Goal: Find specific page/section: Find specific page/section

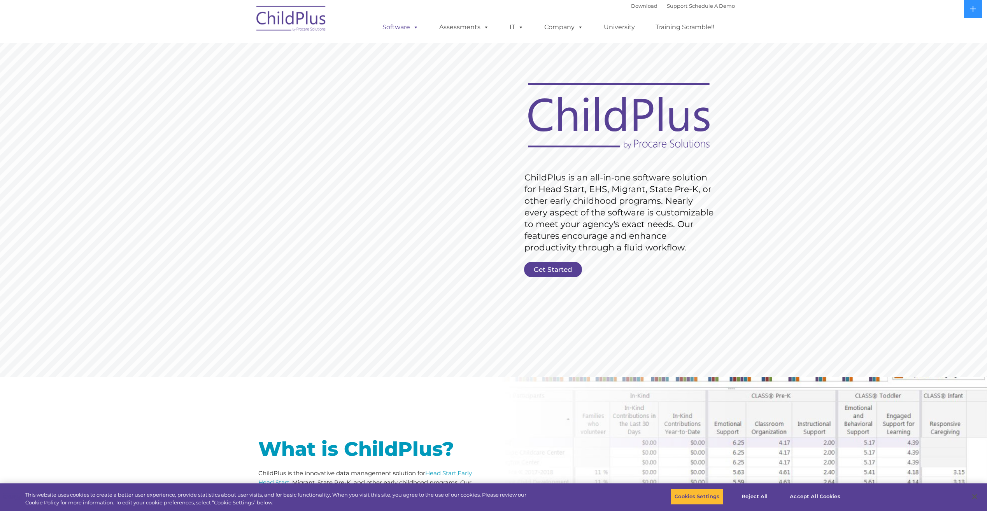
click at [400, 30] on link "Software" at bounding box center [401, 27] width 52 height 16
click at [545, 275] on link "Get Started" at bounding box center [553, 270] width 58 height 16
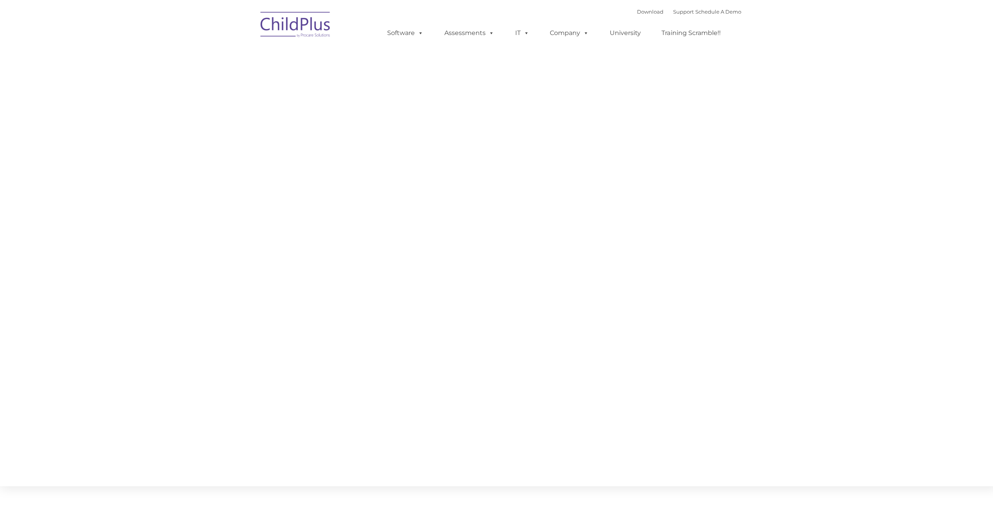
type input ""
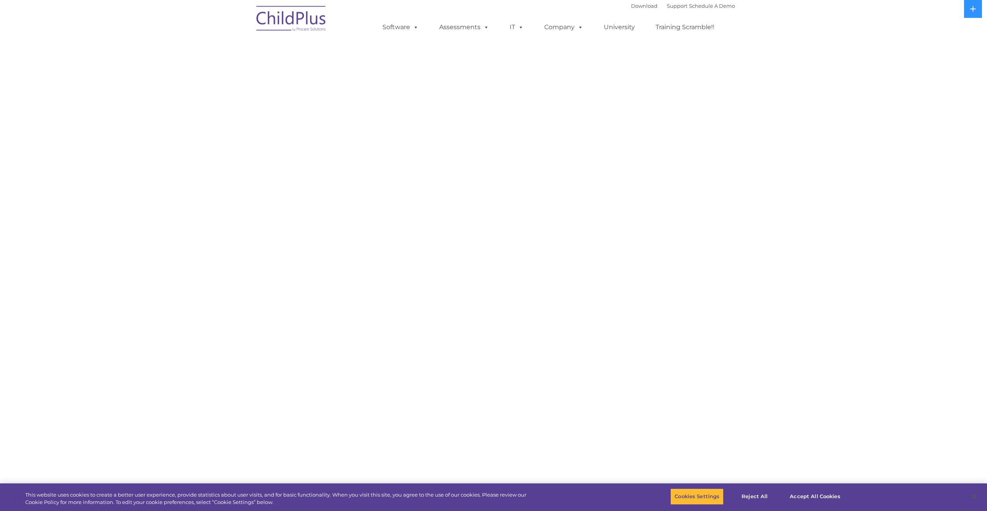
select select "MEDIUM"
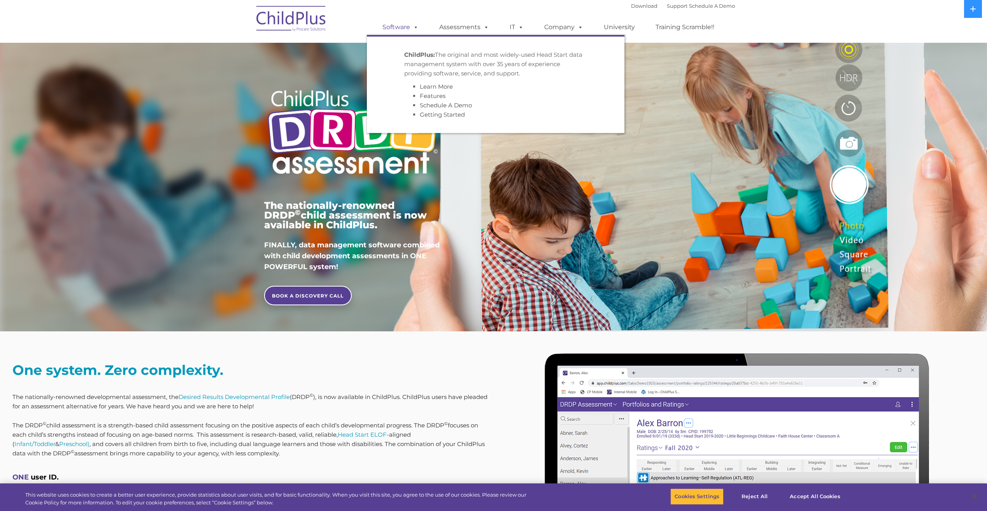
click at [411, 27] on span at bounding box center [414, 26] width 9 height 7
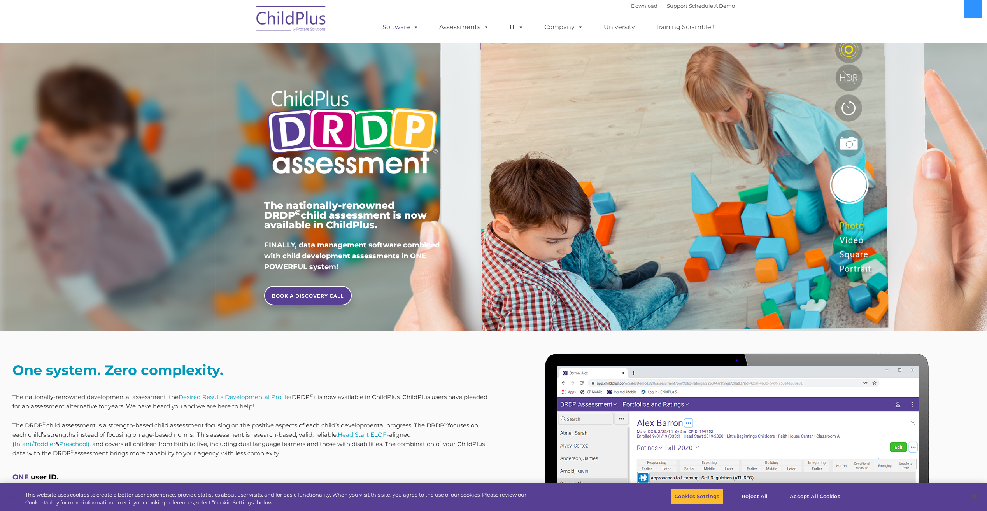
click at [404, 26] on link "Software" at bounding box center [401, 27] width 52 height 16
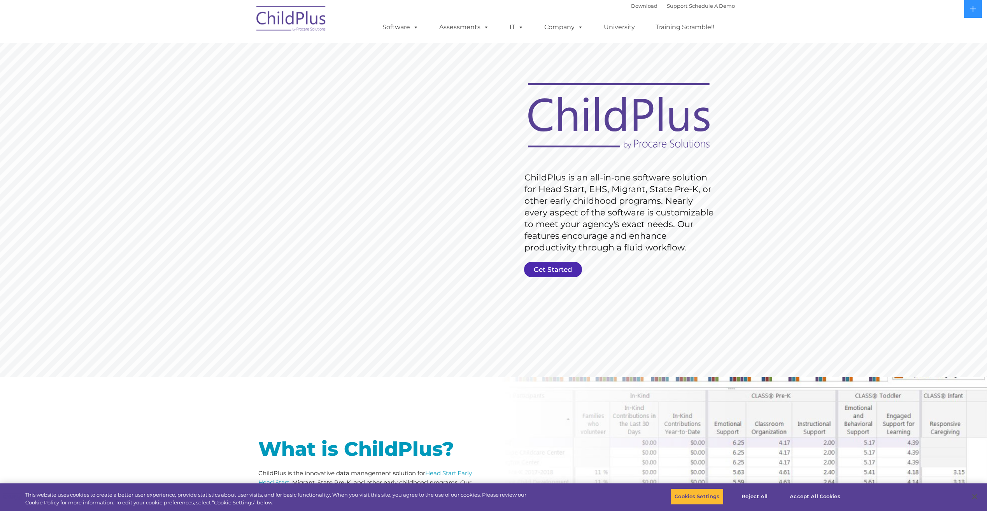
click at [551, 271] on link "Get Started" at bounding box center [553, 270] width 58 height 16
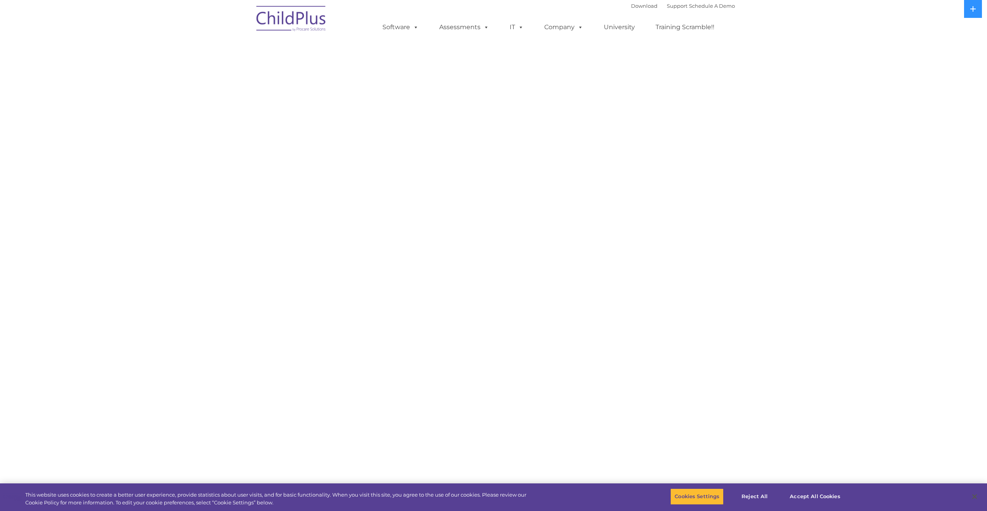
select select "MEDIUM"
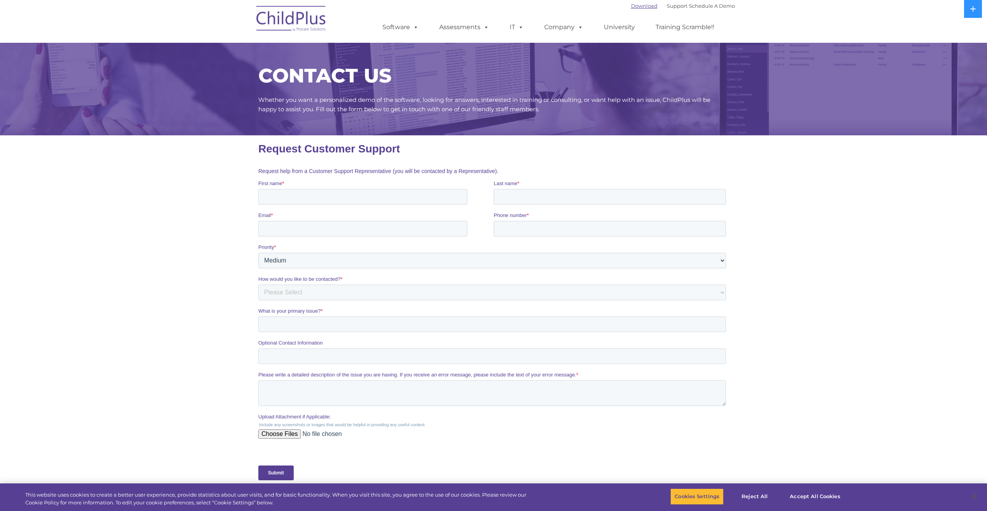
click at [639, 4] on link "Download" at bounding box center [644, 6] width 26 height 6
